Goal: Entertainment & Leisure: Consume media (video, audio)

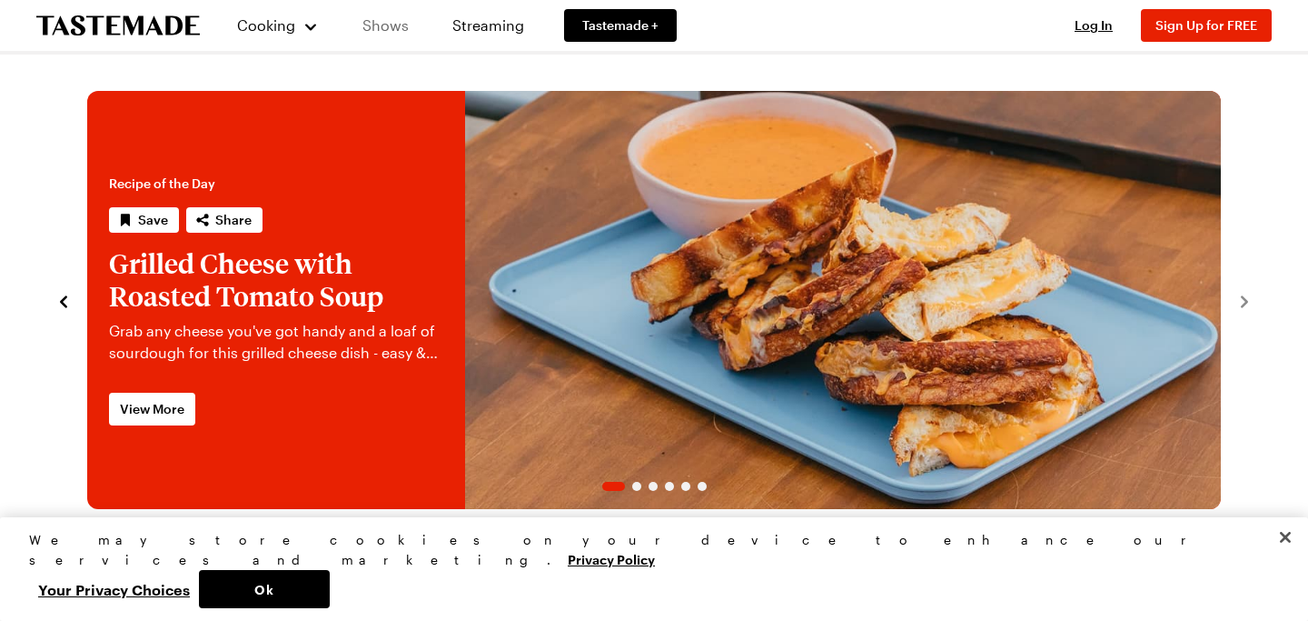
click at [392, 25] on link "Shows" at bounding box center [385, 25] width 83 height 51
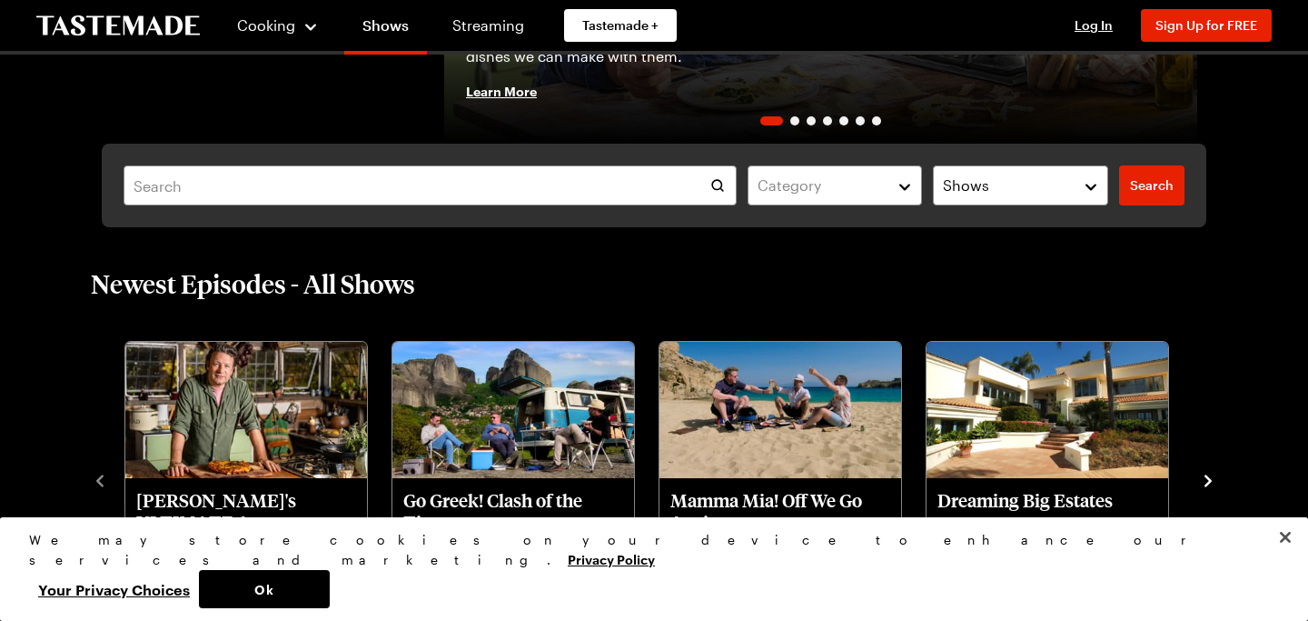
scroll to position [410, 0]
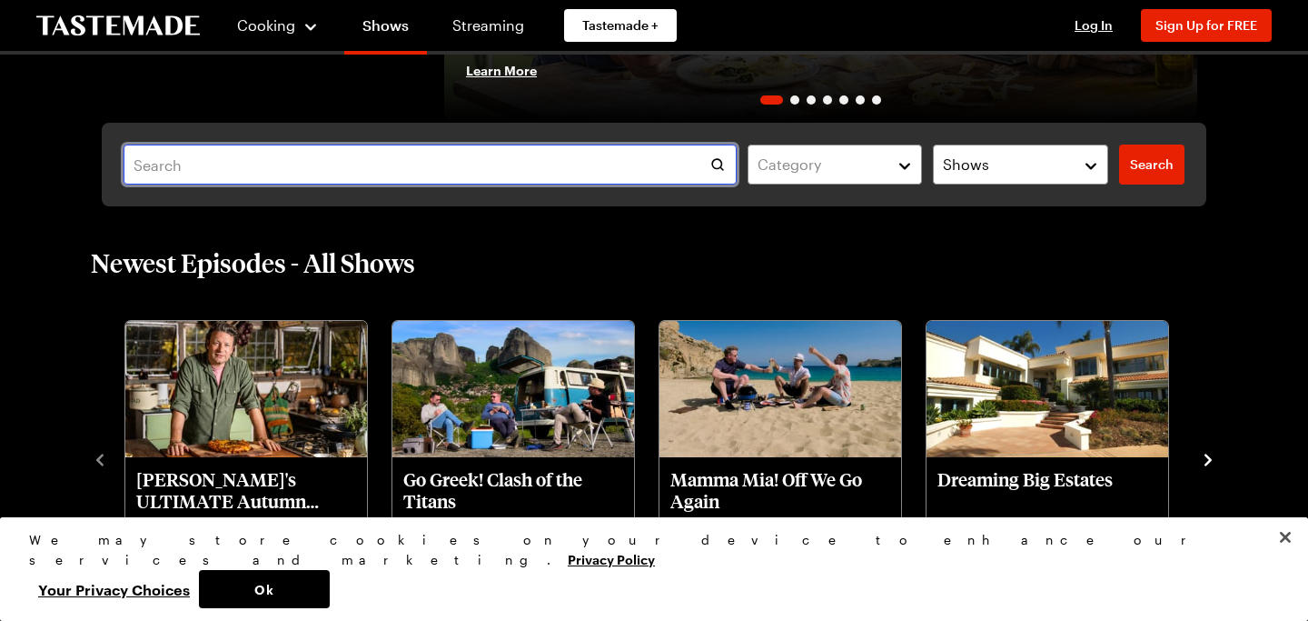
click at [552, 160] on input "text" at bounding box center [430, 164] width 613 height 40
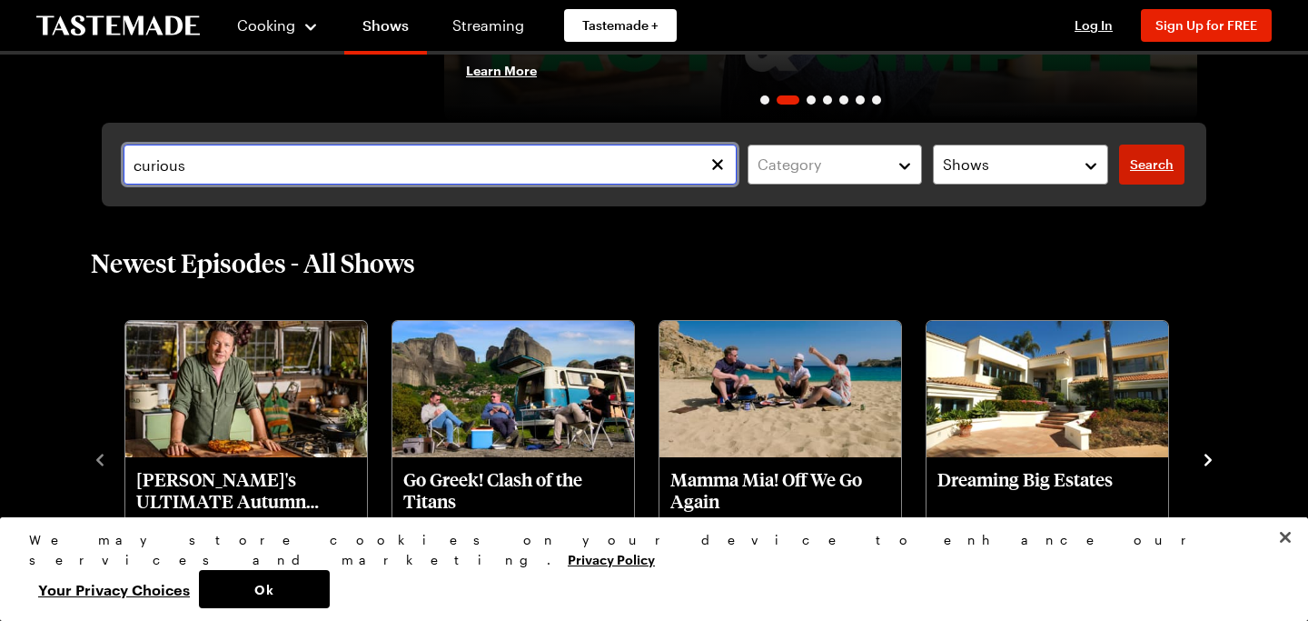
type input "curious"
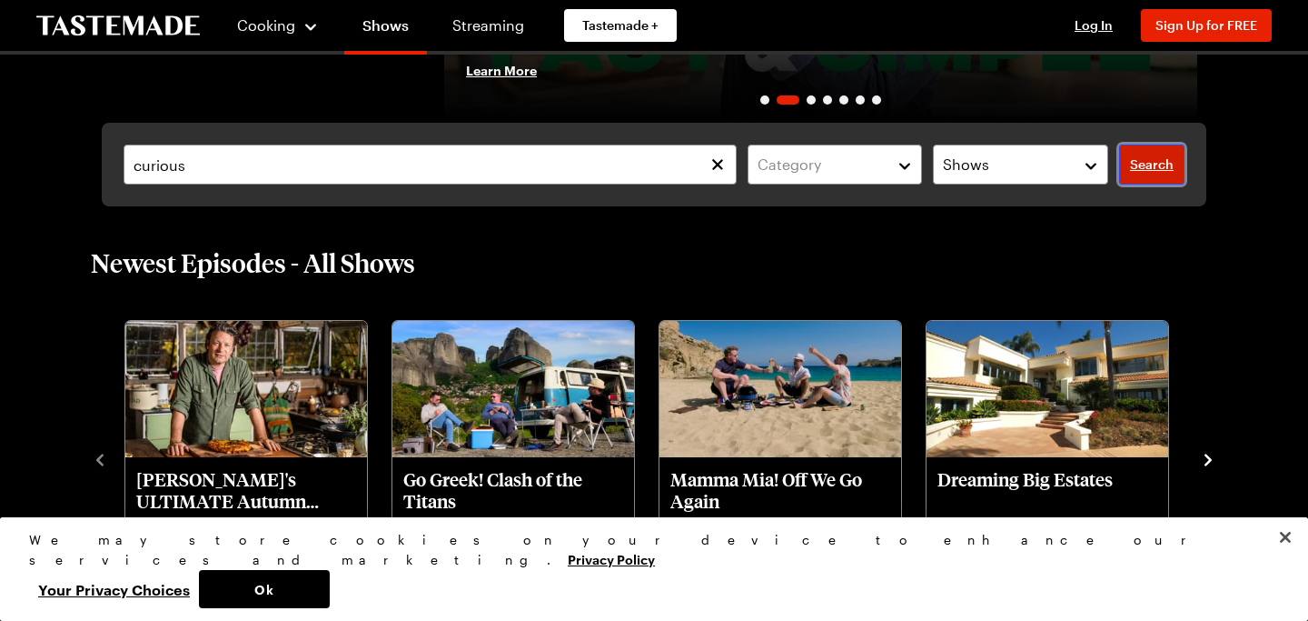
click at [1147, 165] on span "Search" at bounding box center [1152, 164] width 44 height 18
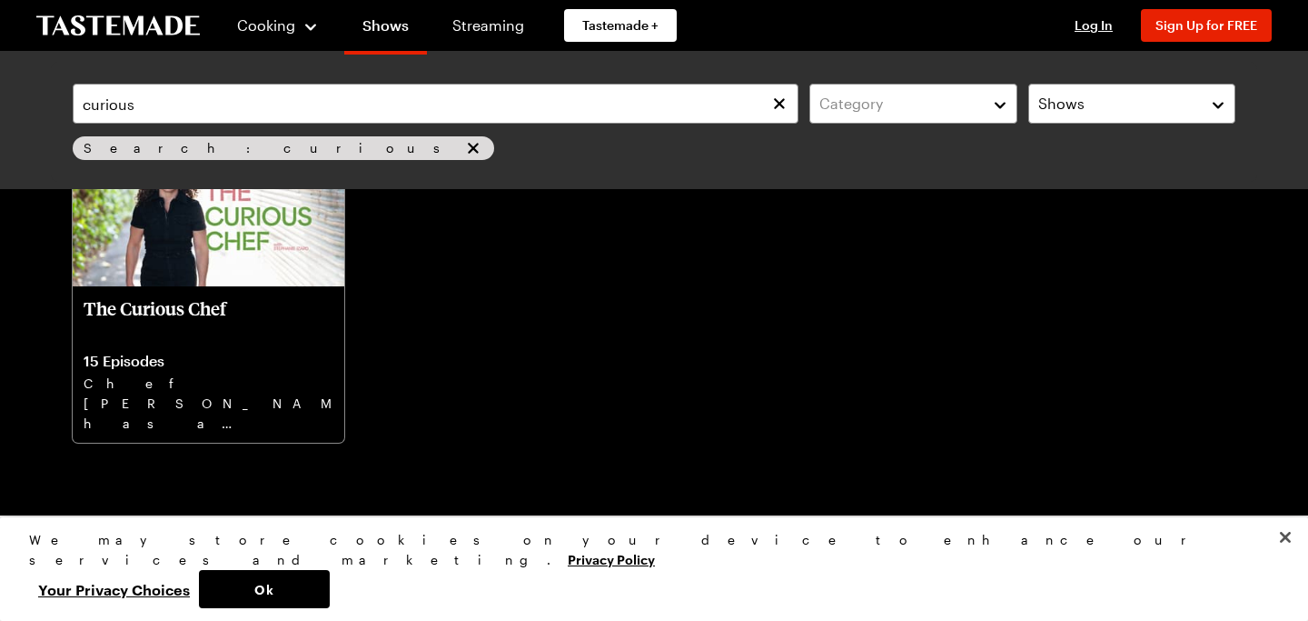
scroll to position [323, 0]
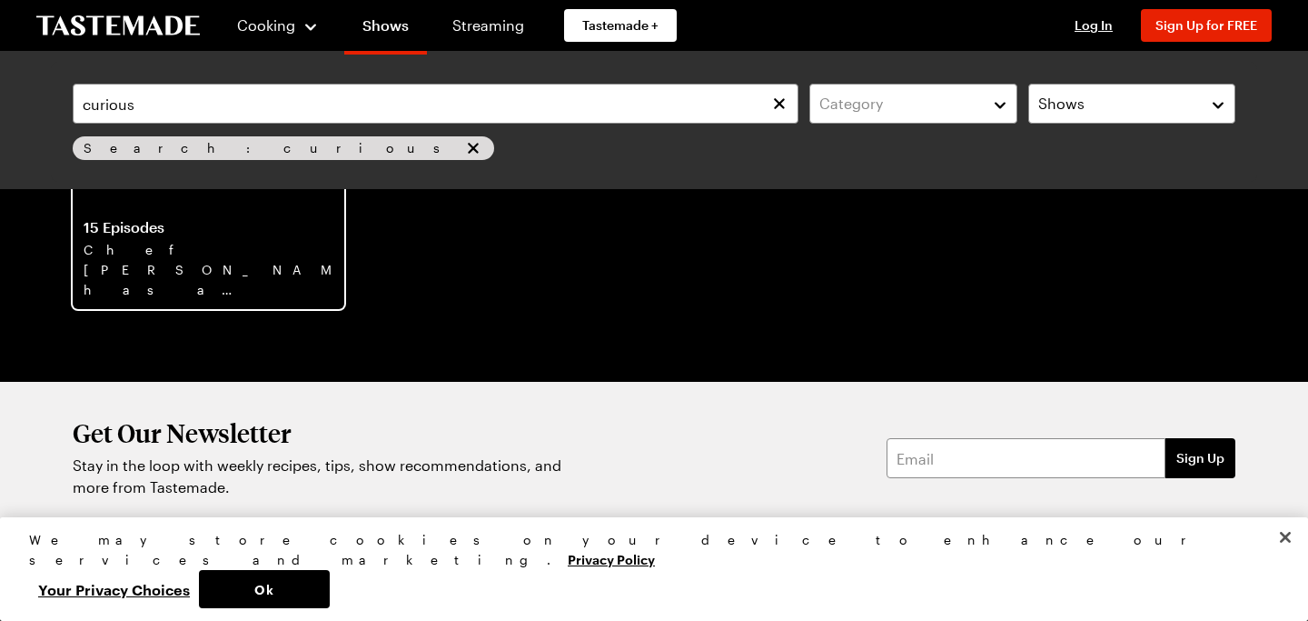
click at [286, 252] on p "Chef [PERSON_NAME] has a secret to share; if you’re just eating at restaurants,…" at bounding box center [209, 269] width 250 height 58
